Goal: Find specific page/section: Find specific page/section

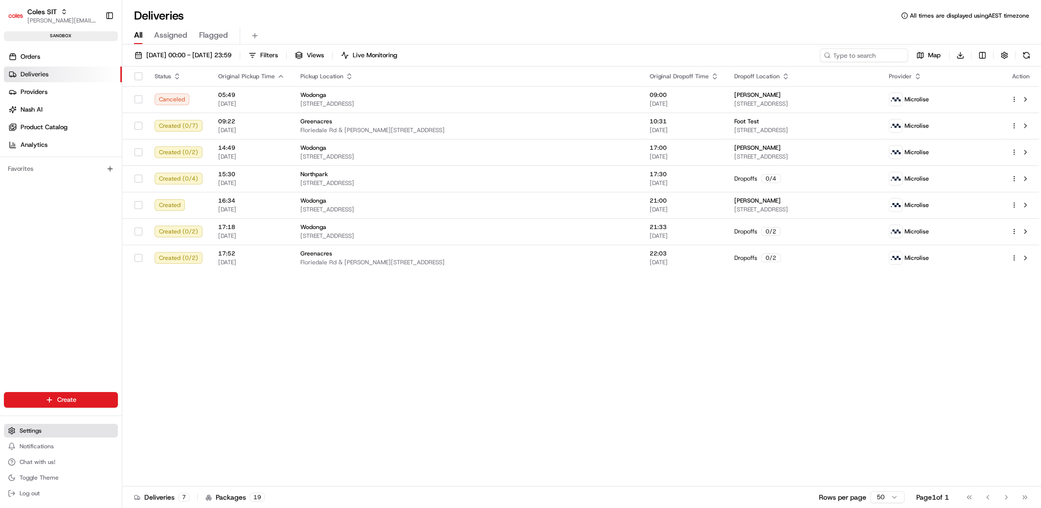
click at [43, 431] on button "Settings" at bounding box center [61, 431] width 114 height 14
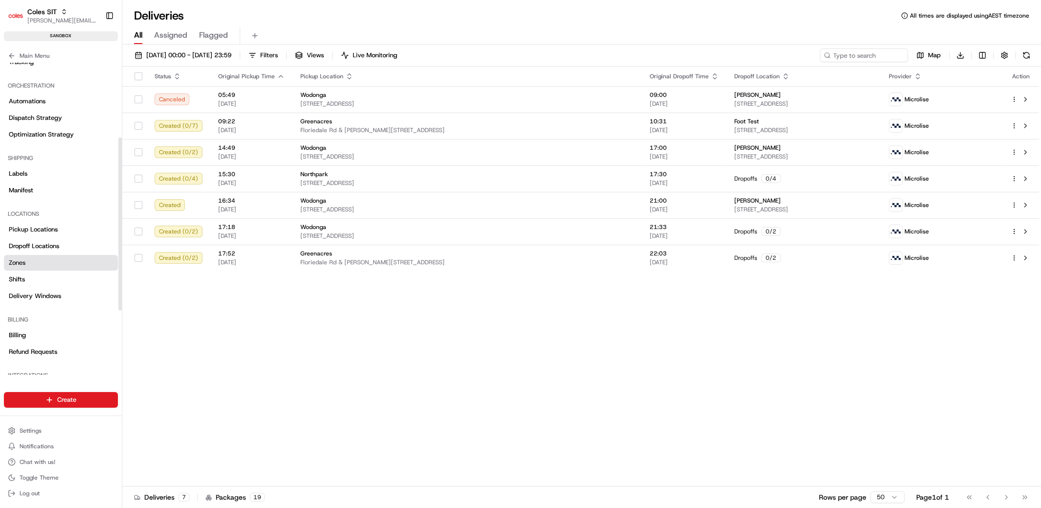
scroll to position [135, 0]
click at [33, 227] on span "Pickup Locations" at bounding box center [33, 228] width 49 height 9
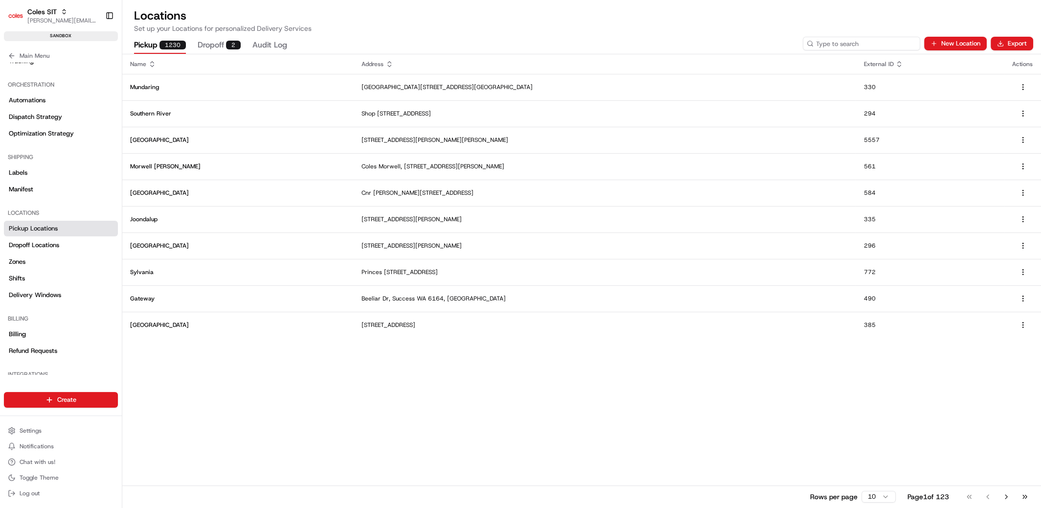
click at [852, 48] on input at bounding box center [861, 44] width 117 height 14
paste input "4090"
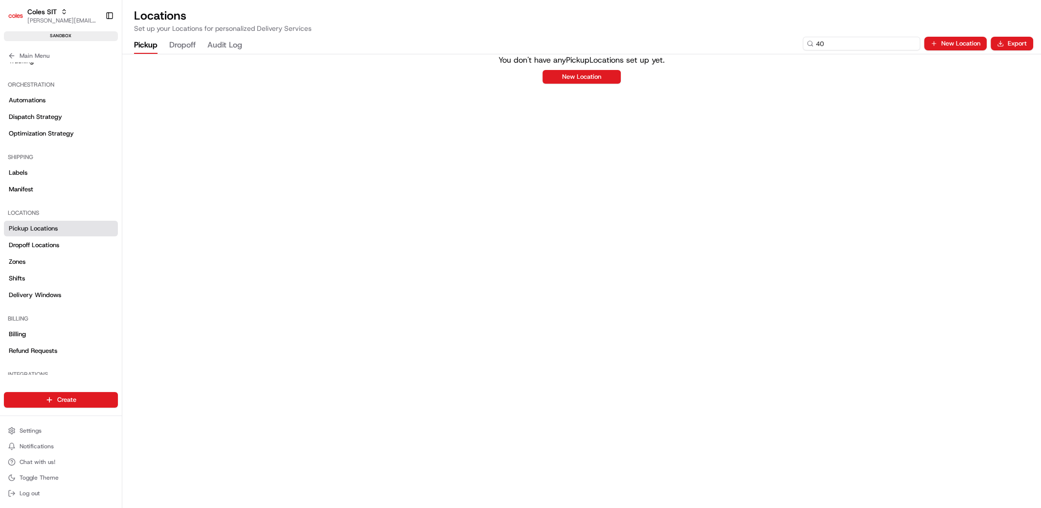
type input "4"
type input "flagstone"
click at [365, 109] on div "You don't have any Pickup Locations set up yet. New Location" at bounding box center [581, 280] width 919 height 453
click at [62, 19] on span "[PERSON_NAME][EMAIL_ADDRESS][DOMAIN_NAME]" at bounding box center [62, 21] width 70 height 8
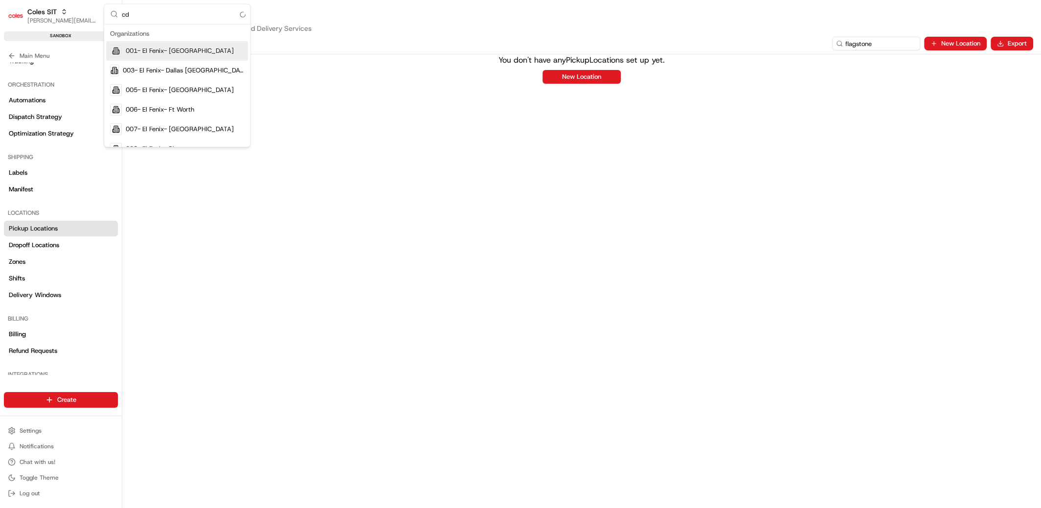
type input "cdt"
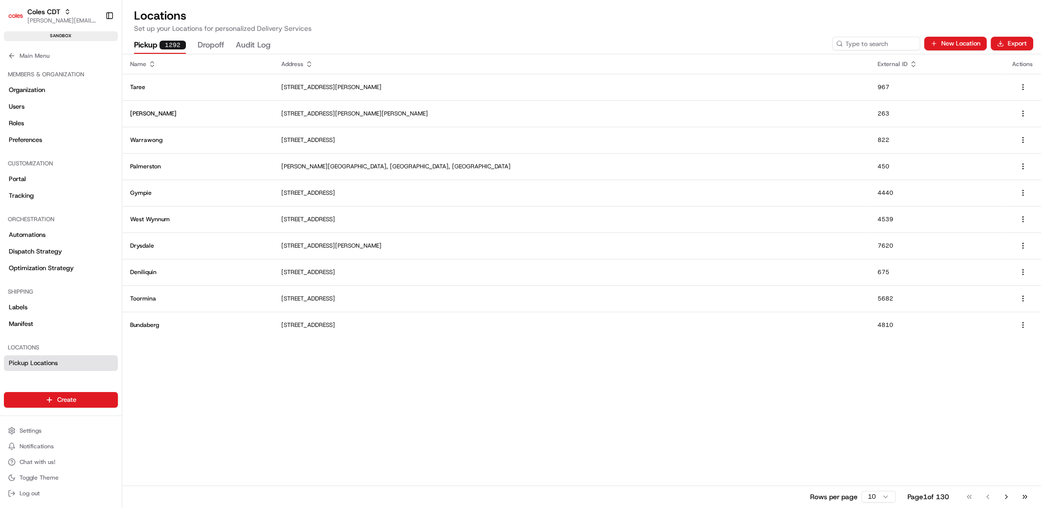
click at [890, 36] on div "Pickup 1292 Dropoff Audit Log New Location Export" at bounding box center [581, 43] width 919 height 21
click at [888, 39] on input at bounding box center [861, 44] width 117 height 14
click at [840, 43] on input at bounding box center [861, 44] width 117 height 14
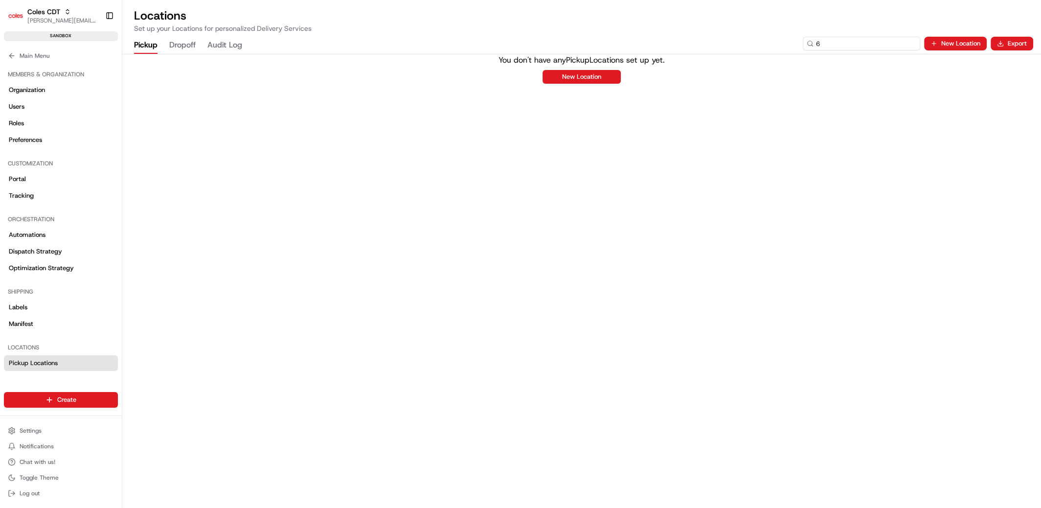
type input "6"
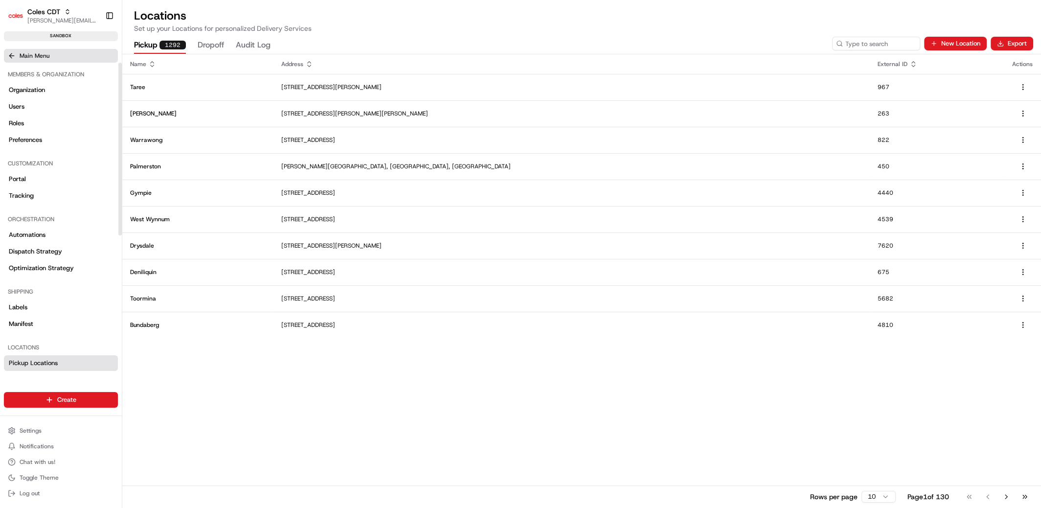
click at [45, 55] on span "Main Menu" at bounding box center [35, 56] width 30 height 8
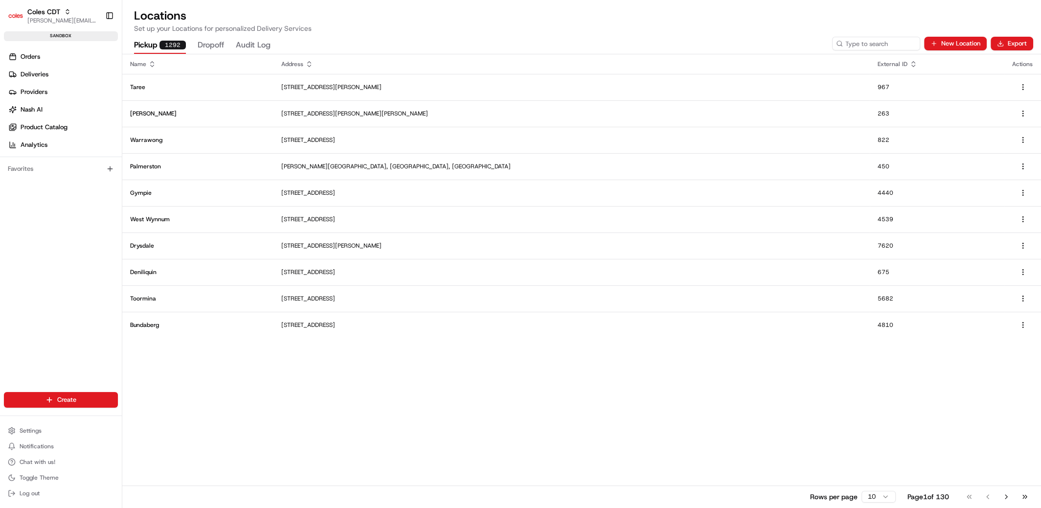
click at [52, 2] on div "Coles CDT barry@usenash.com Toggle Sidebar sandbox" at bounding box center [61, 22] width 122 height 45
click at [60, 17] on span "[PERSON_NAME][EMAIL_ADDRESS][DOMAIN_NAME]" at bounding box center [62, 21] width 70 height 8
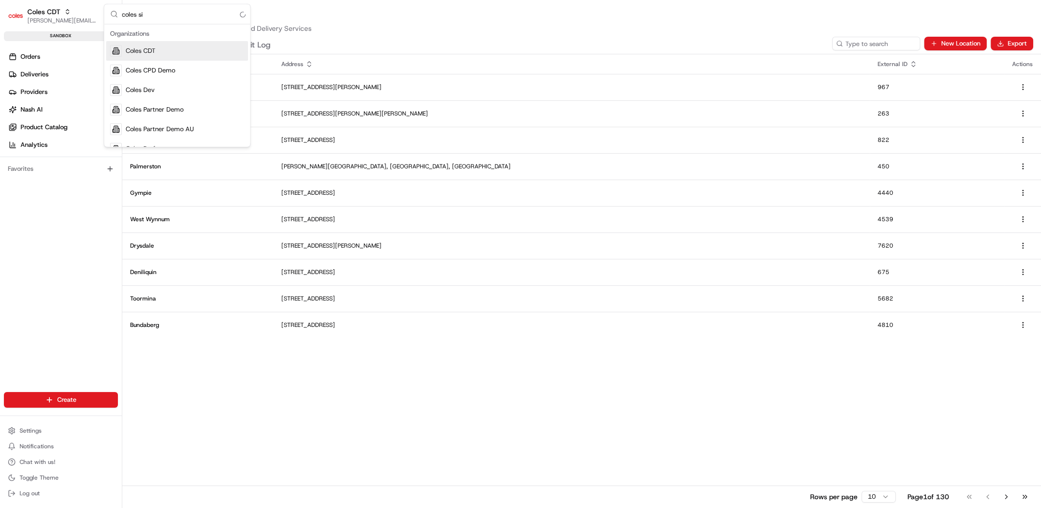
type input "coles s"
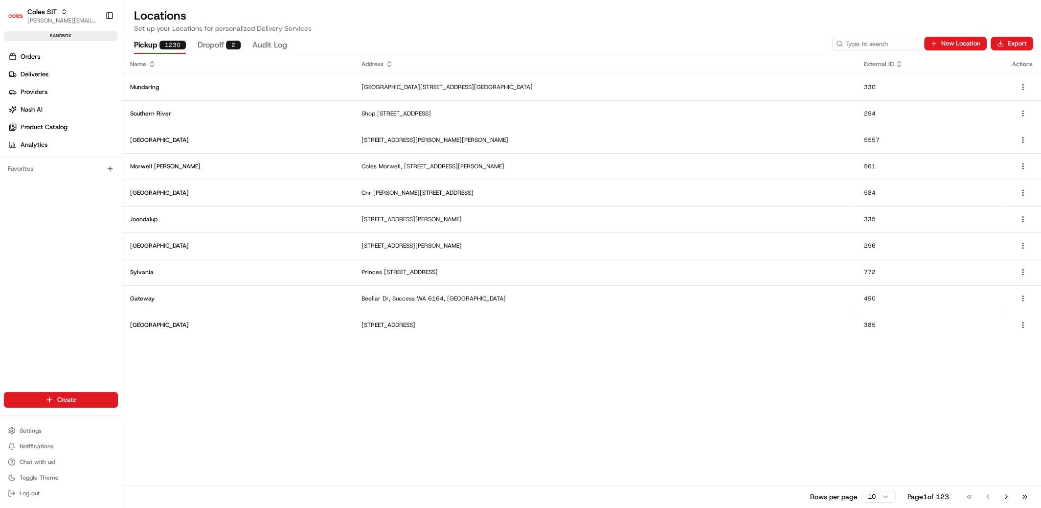
click at [899, 18] on h2 "Locations" at bounding box center [581, 16] width 895 height 16
click at [45, 57] on link "Orders" at bounding box center [63, 57] width 118 height 16
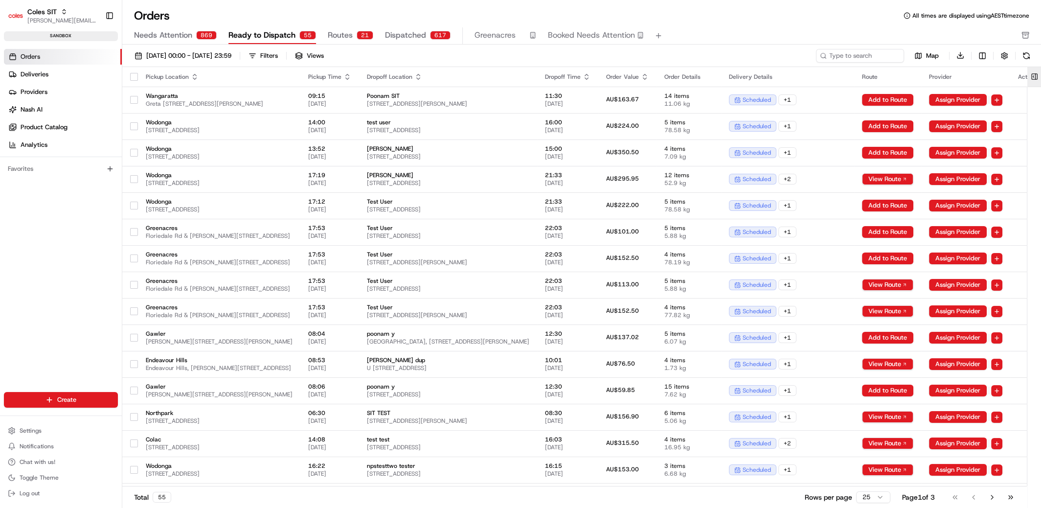
click at [1034, 77] on button at bounding box center [1034, 77] width 16 height 20
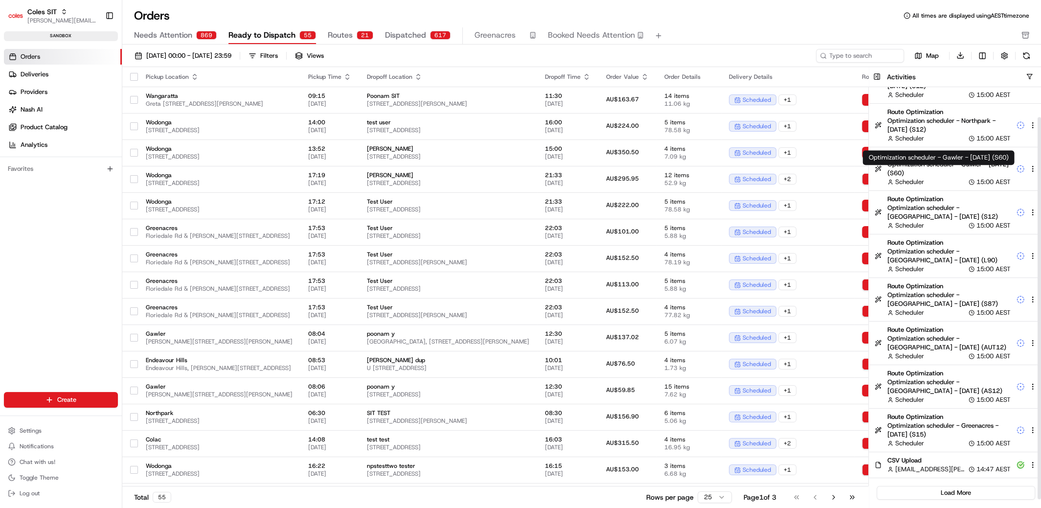
scroll to position [41, 0]
click at [1031, 75] on button "button" at bounding box center [1029, 76] width 7 height 7
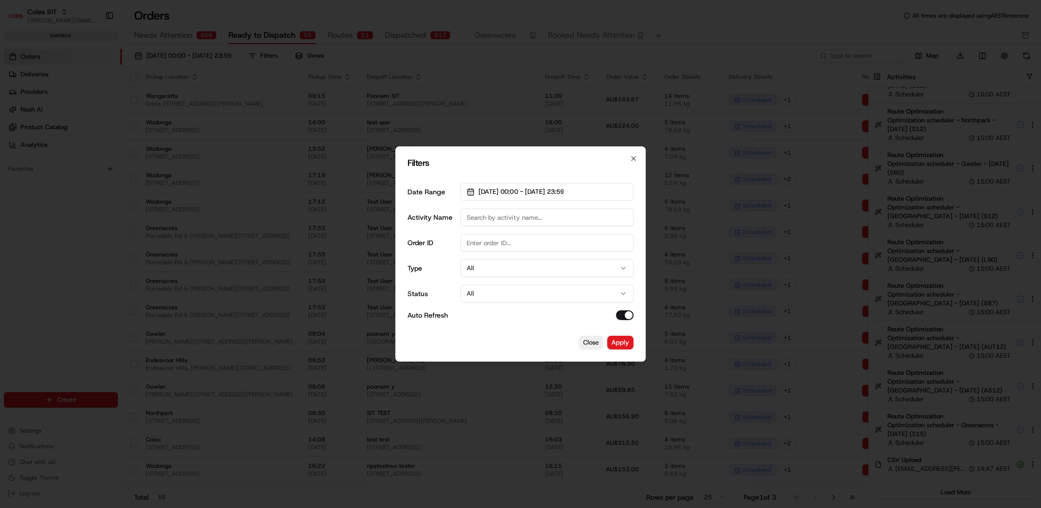
click at [499, 245] on input "Order ID" at bounding box center [546, 243] width 173 height 18
click at [496, 221] on input "Activity Name" at bounding box center [546, 217] width 173 height 18
click at [492, 275] on div "Date Range 01/08/2025 00:00 - 31/08/2025 23:59 Activity Name Order ID Type All …" at bounding box center [521, 251] width 226 height 153
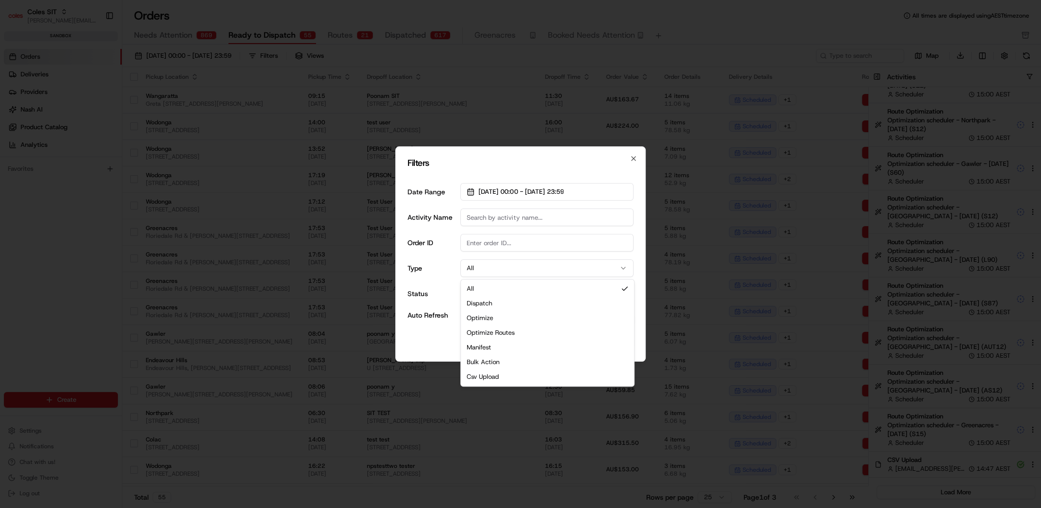
click at [493, 268] on button "All" at bounding box center [546, 268] width 173 height 18
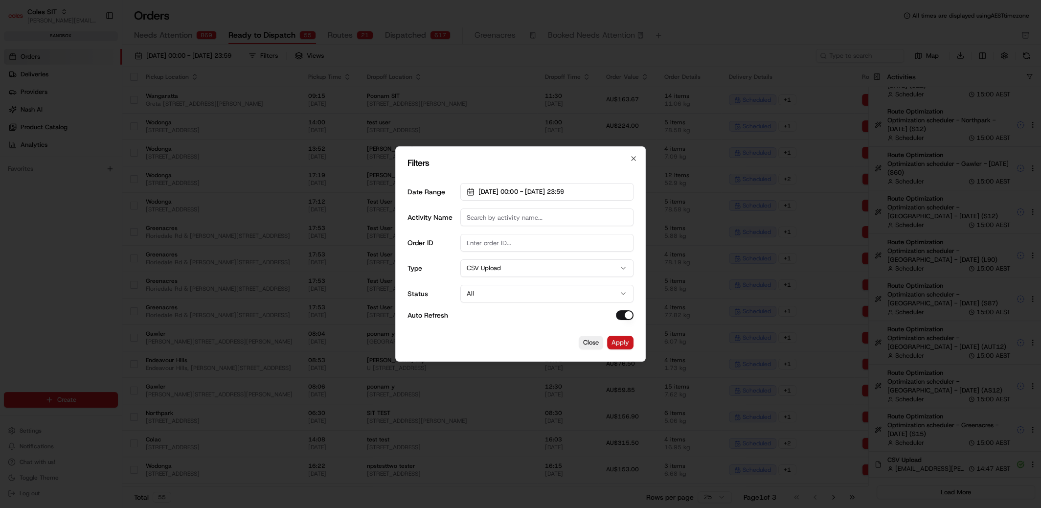
click at [624, 342] on button "Apply" at bounding box center [620, 343] width 26 height 14
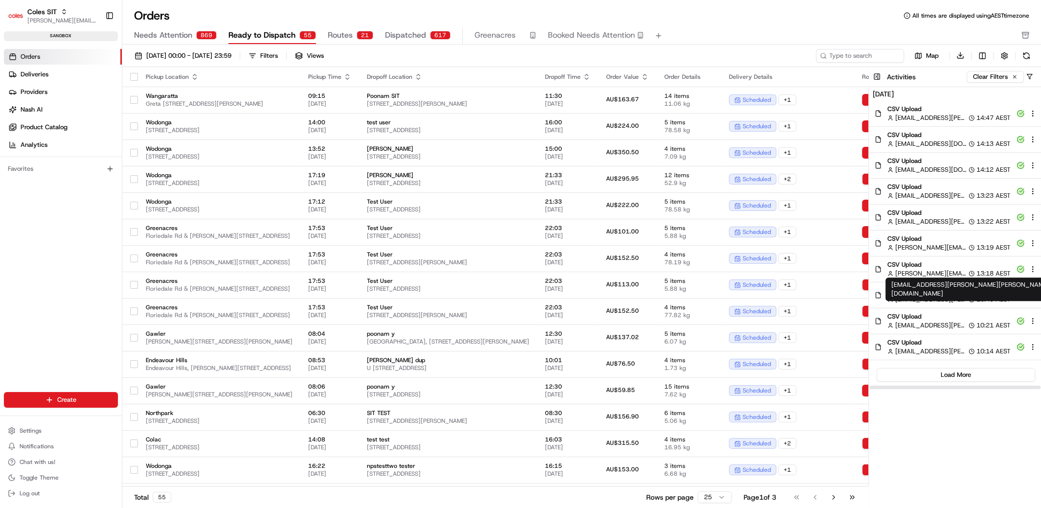
click at [934, 295] on span "ben.ellis@coles.com.au" at bounding box center [930, 299] width 71 height 9
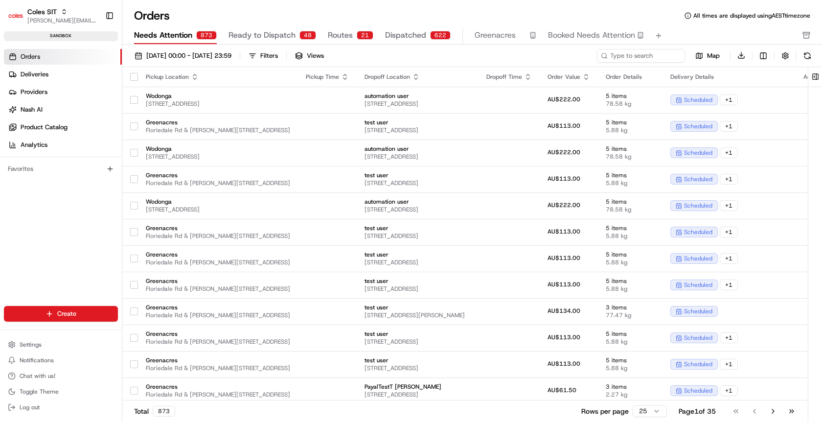
click at [40, 58] on span "Orders" at bounding box center [31, 56] width 20 height 9
